Goal: Transaction & Acquisition: Purchase product/service

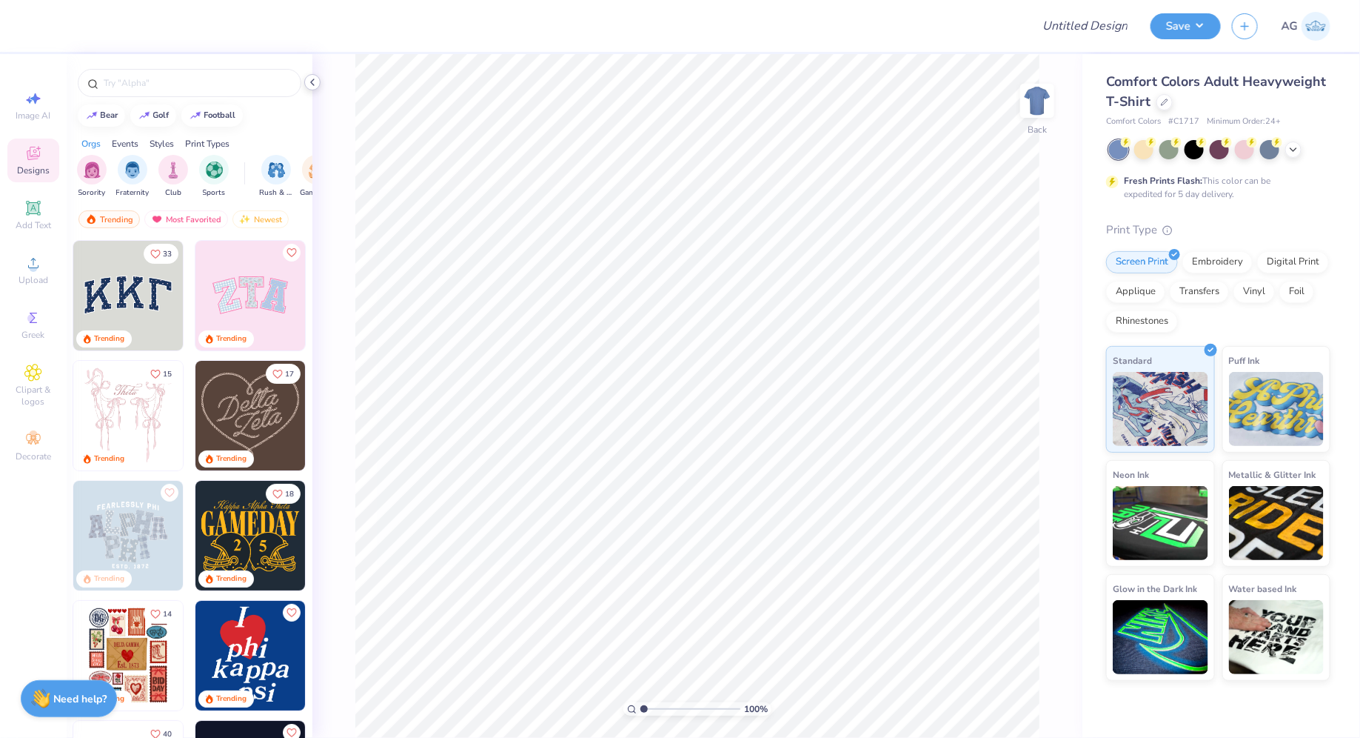
click at [313, 82] on icon at bounding box center [313, 82] width 12 height 12
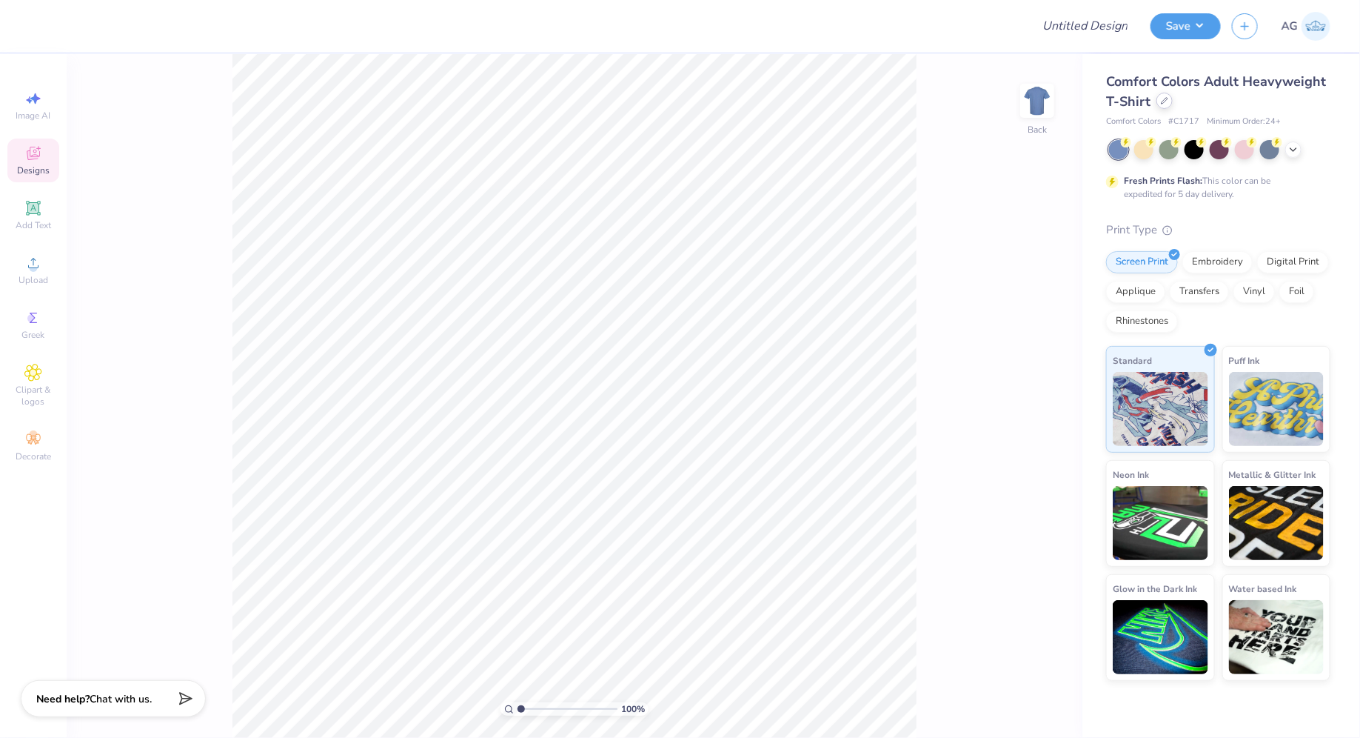
click at [1163, 98] on icon at bounding box center [1164, 100] width 7 height 7
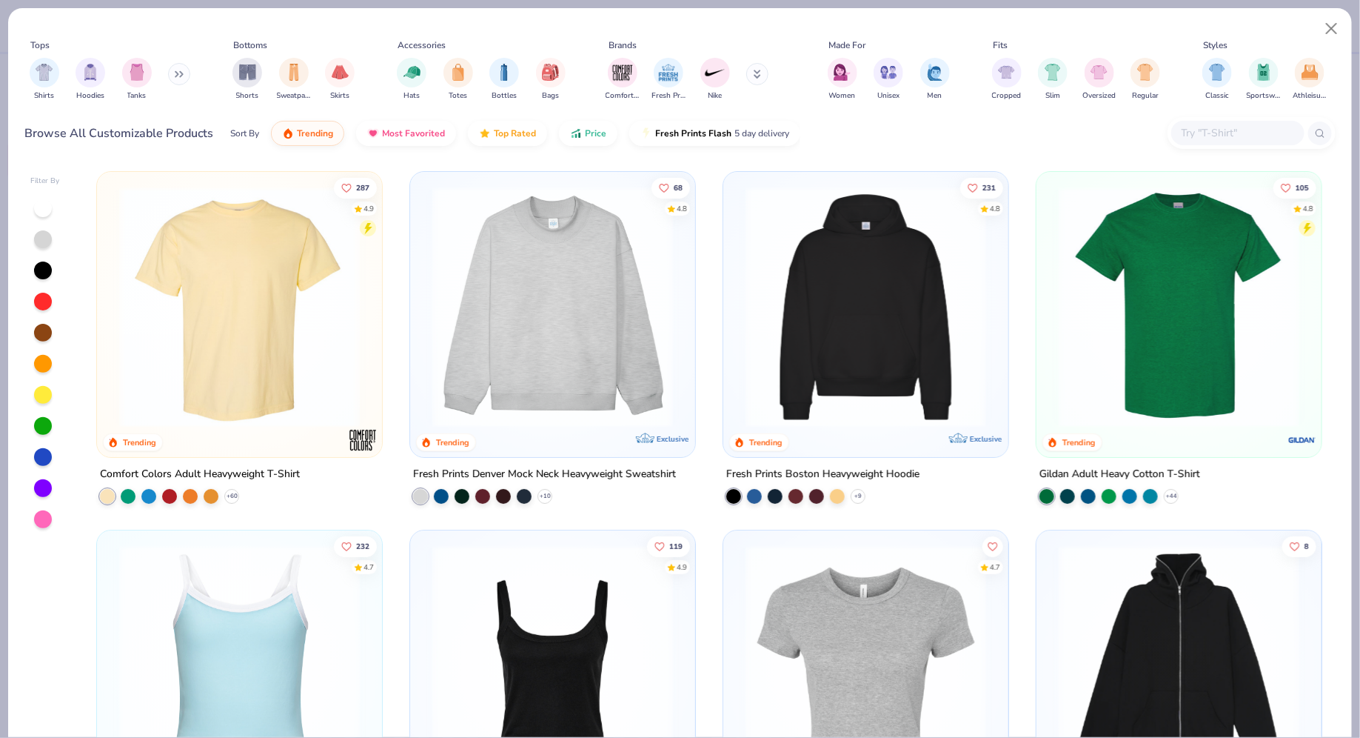
click at [1219, 118] on div at bounding box center [1252, 133] width 168 height 32
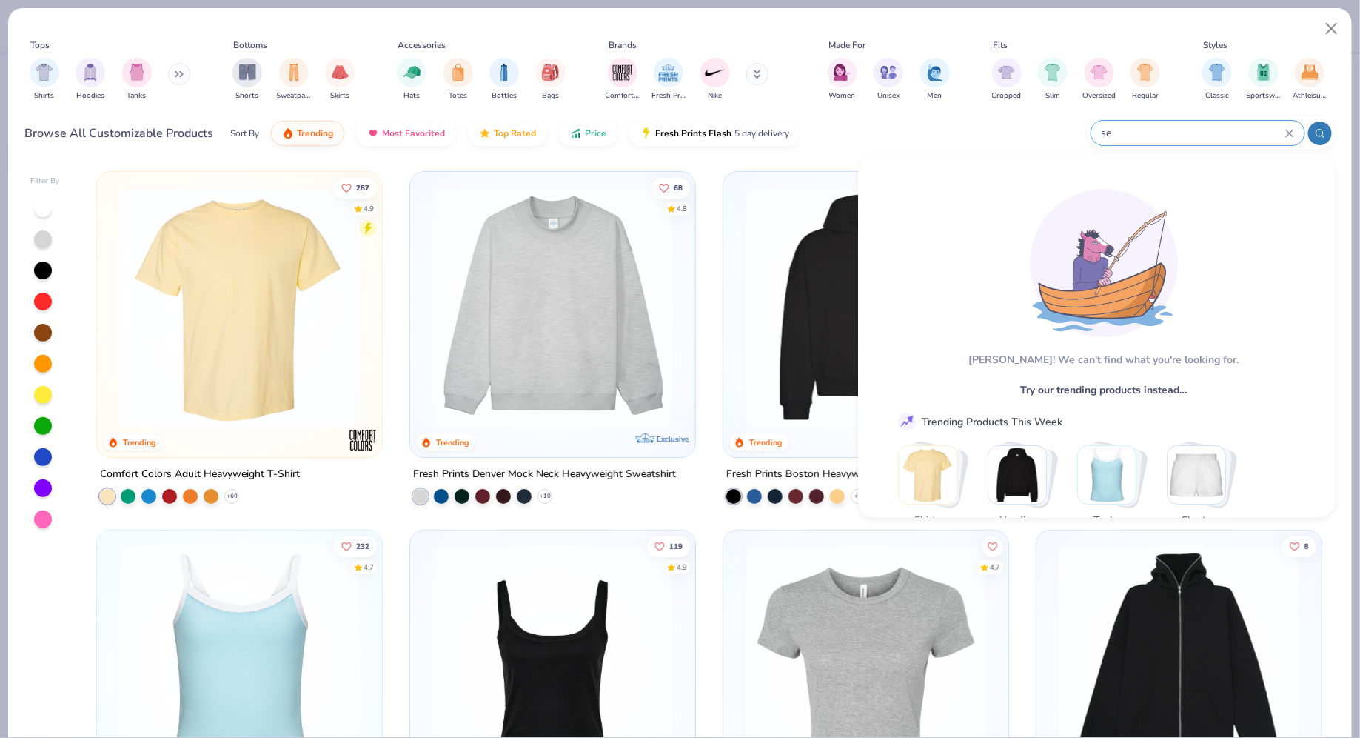
type input "s"
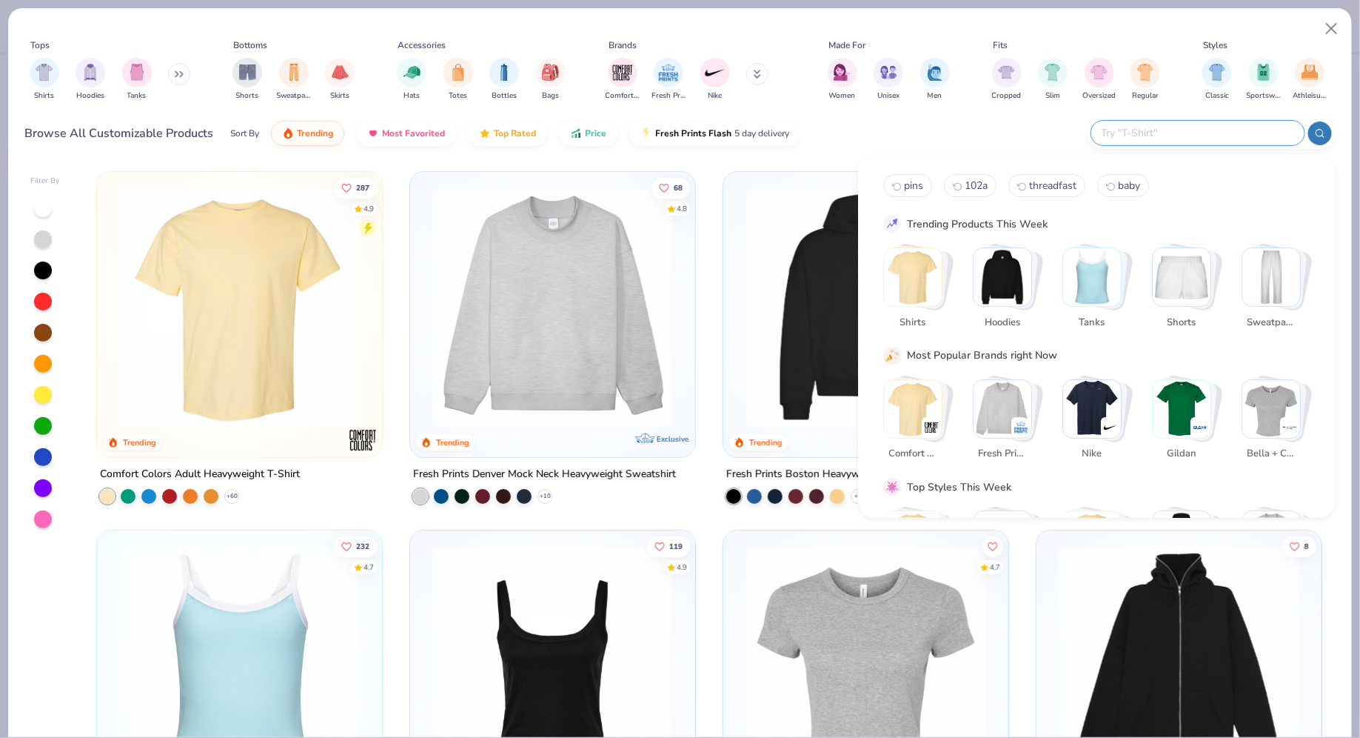
click at [1108, 289] on img "Stack Card Button Tanks" at bounding box center [1092, 277] width 58 height 58
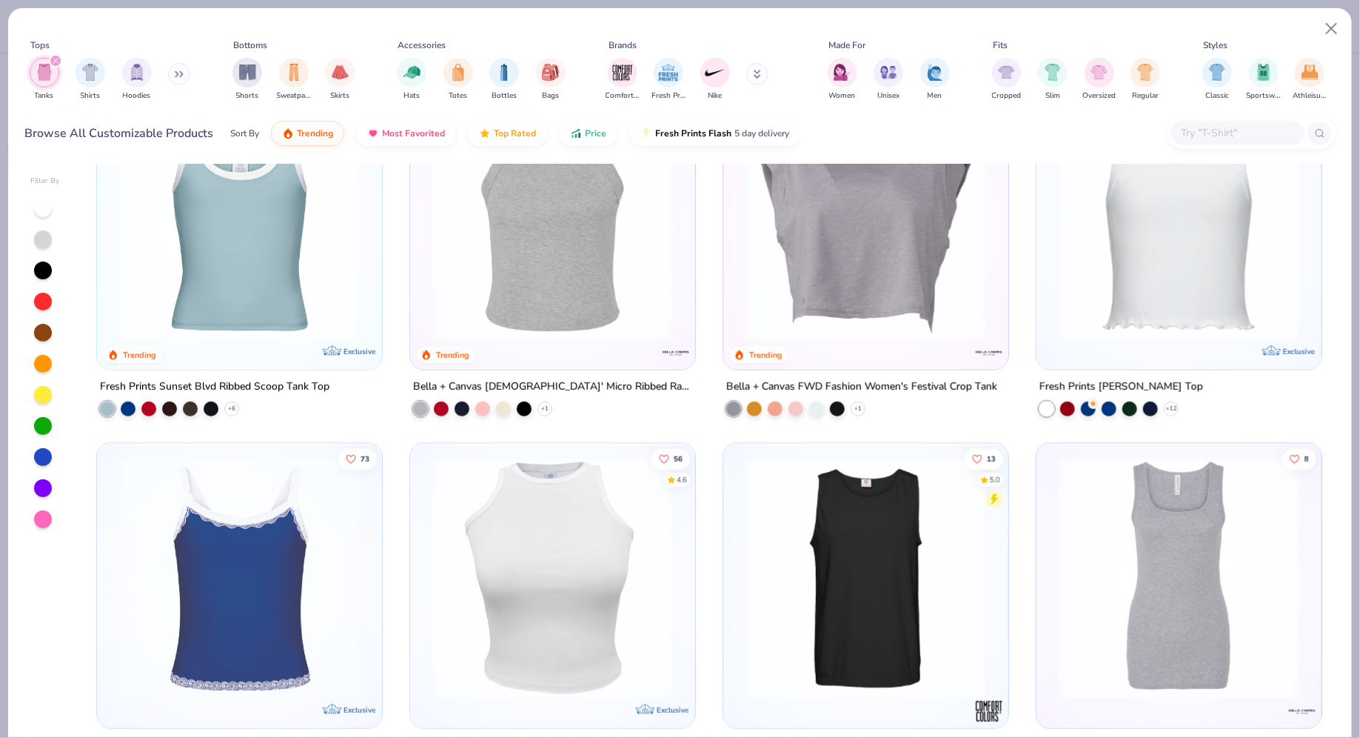
scroll to position [447, 0]
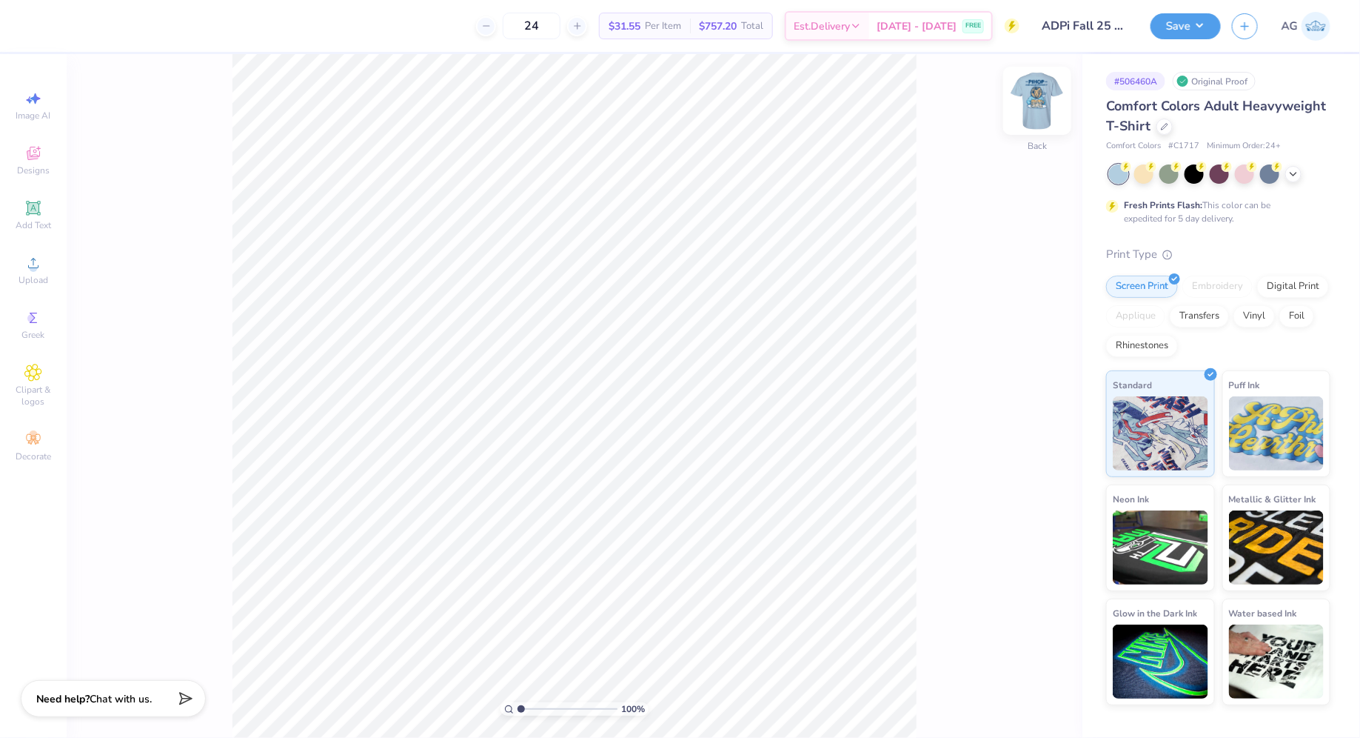
click at [1031, 98] on img at bounding box center [1037, 100] width 59 height 59
click at [1033, 110] on img at bounding box center [1037, 100] width 59 height 59
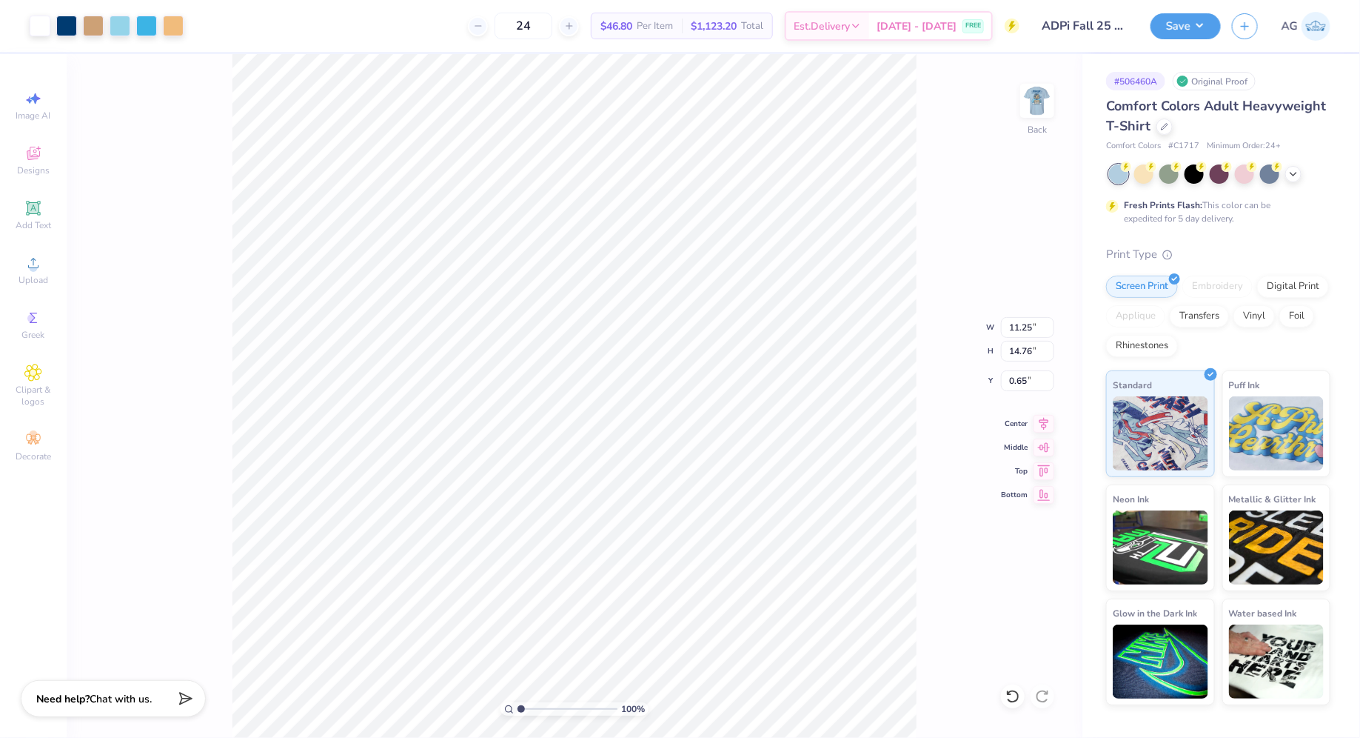
type input "3.00"
click at [1031, 102] on img at bounding box center [1037, 100] width 59 height 59
click at [1032, 102] on img at bounding box center [1037, 100] width 59 height 59
type input "9.68"
type input "2.57"
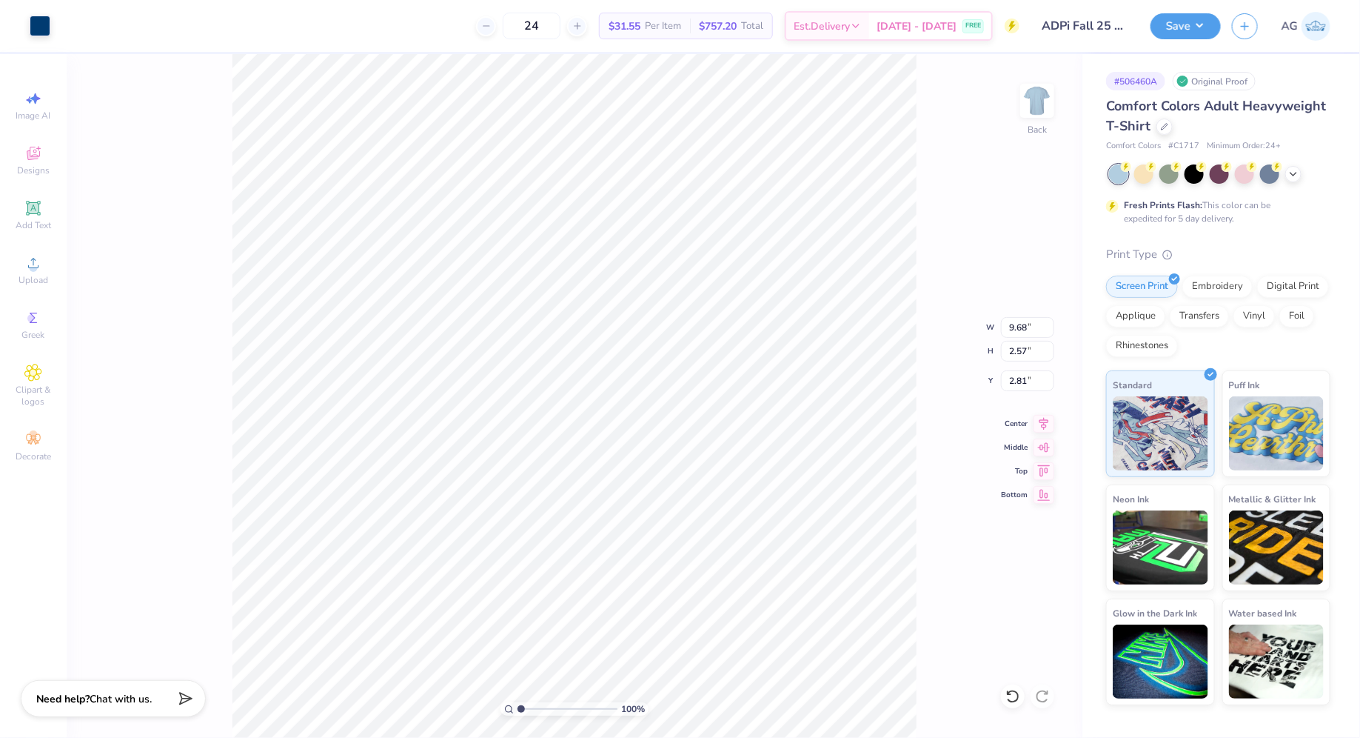
type input "3.00"
click at [1041, 419] on icon at bounding box center [1045, 421] width 10 height 13
type input "10.24"
type input "11.38"
type input "6.38"
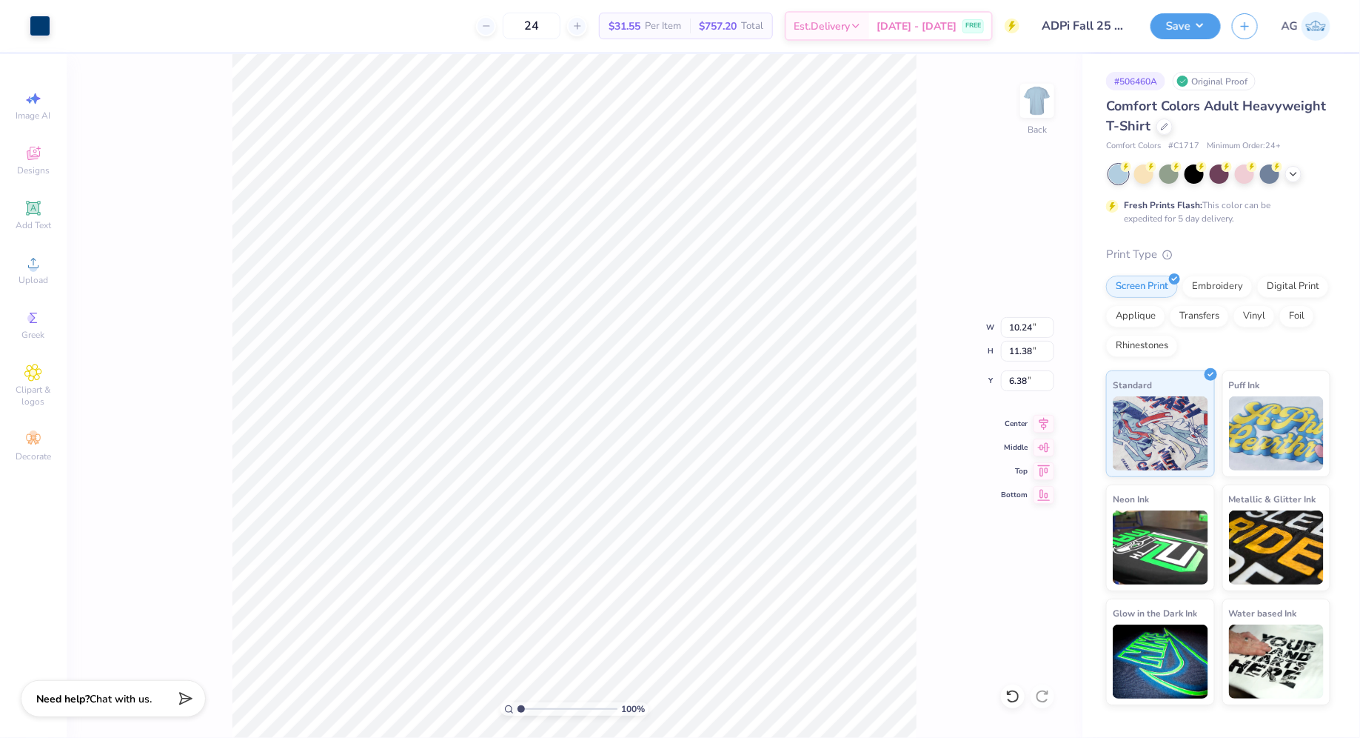
type input "14.76"
type input "3.00"
click at [1043, 416] on icon at bounding box center [1044, 422] width 21 height 18
click at [1044, 417] on icon at bounding box center [1045, 421] width 10 height 13
click at [1048, 420] on icon at bounding box center [1045, 421] width 10 height 13
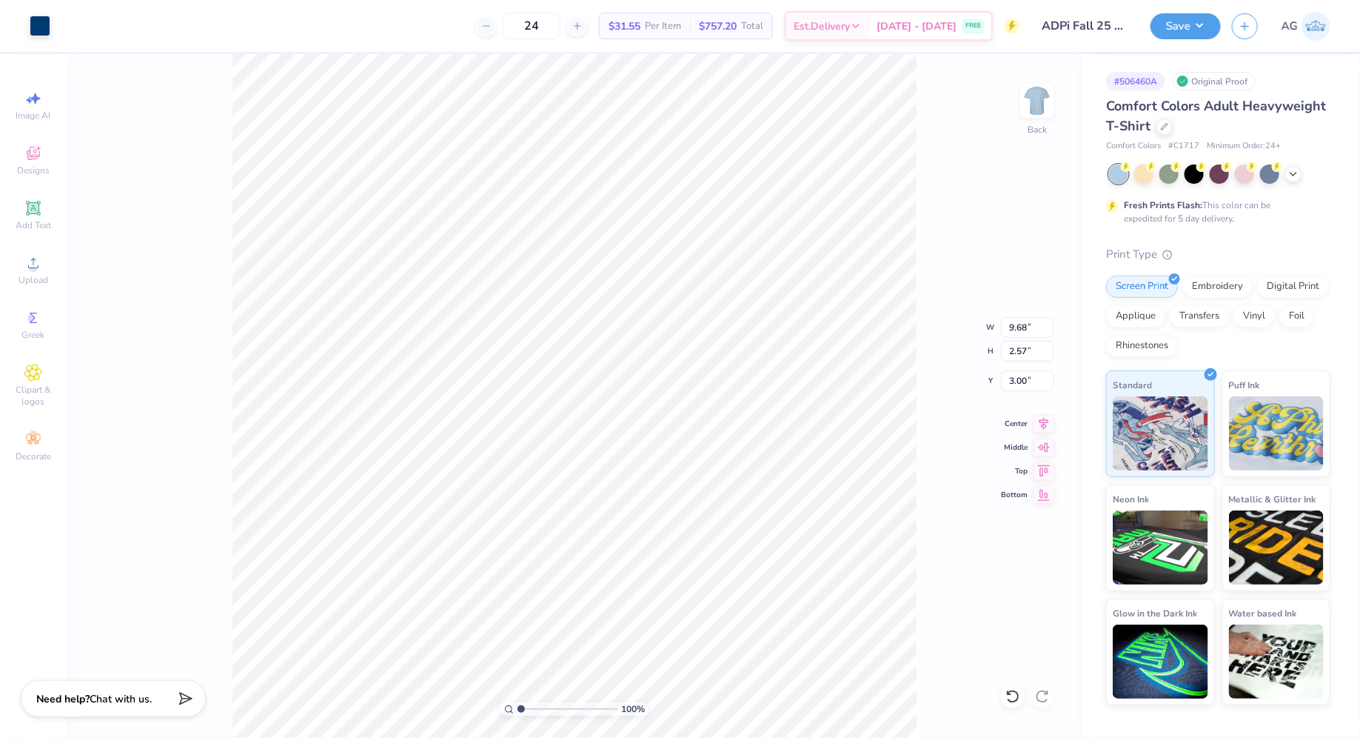
type input "7.81"
type input "2.08"
type input "8.96"
type input "9.95"
type input "4.39"
